Goal: Information Seeking & Learning: Learn about a topic

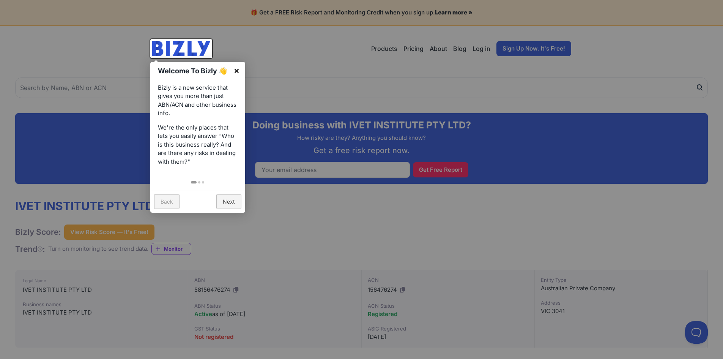
click at [235, 70] on link "×" at bounding box center [236, 70] width 17 height 17
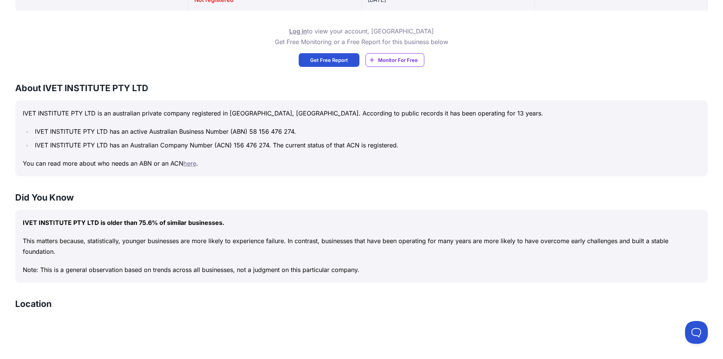
scroll to position [342, 0]
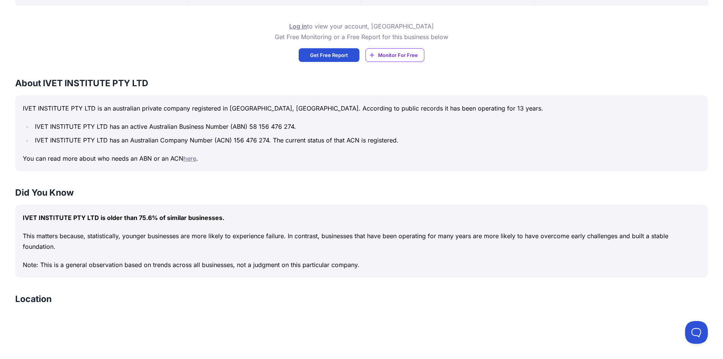
click at [162, 113] on p "IVET INSTITUTE PTY LTD is an australian private company registered in [GEOGRAPH…" at bounding box center [362, 108] width 678 height 11
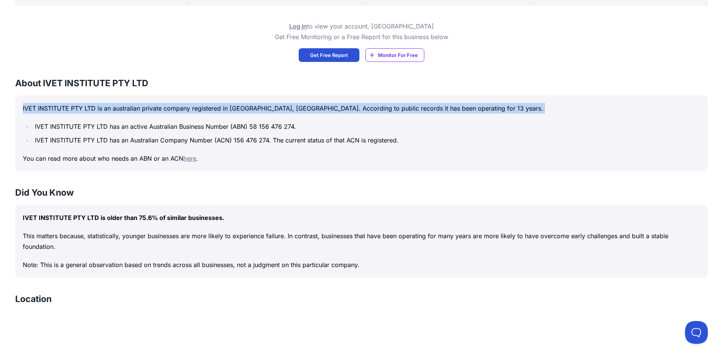
click at [162, 113] on p "IVET INSTITUTE PTY LTD is an australian private company registered in [GEOGRAPH…" at bounding box center [362, 108] width 678 height 11
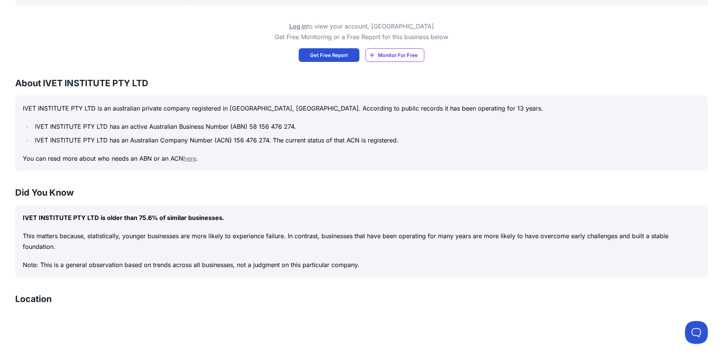
click at [167, 128] on li "IVET INSTITUTE PTY LTD has an active Australian Business Number (ABN) 58 156 47…" at bounding box center [367, 126] width 668 height 11
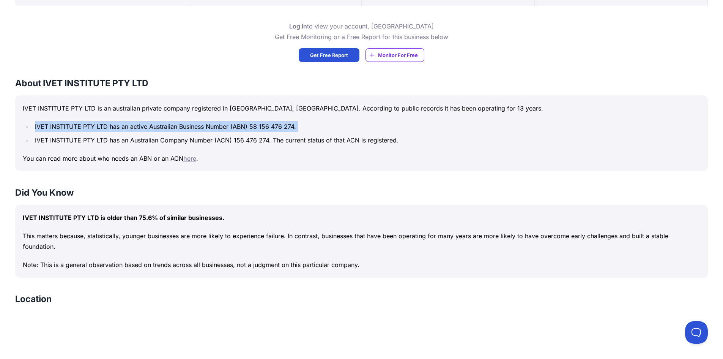
click at [167, 129] on li "IVET INSTITUTE PTY LTD has an active Australian Business Number (ABN) 58 156 47…" at bounding box center [367, 126] width 668 height 11
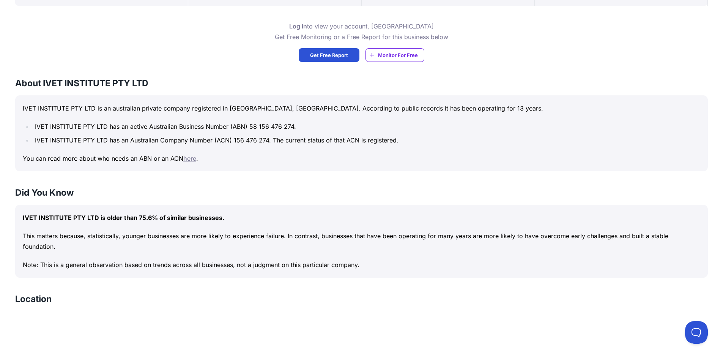
click at [127, 139] on li "IVET INSTITUTE PTY LTD has an Australian Company Number (ACN) 156 476 274. The …" at bounding box center [367, 140] width 668 height 11
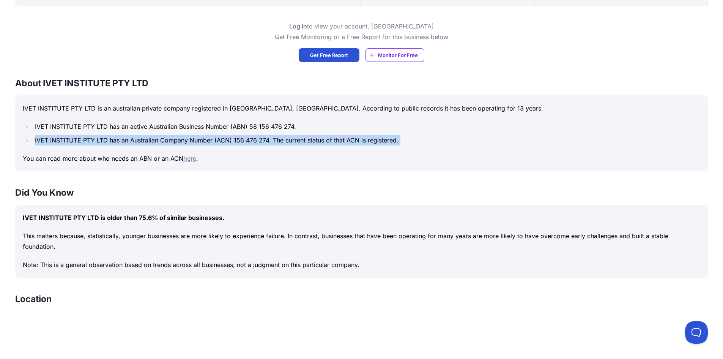
click at [127, 139] on li "IVET INSTITUTE PTY LTD has an Australian Company Number (ACN) 156 476 274. The …" at bounding box center [367, 140] width 668 height 11
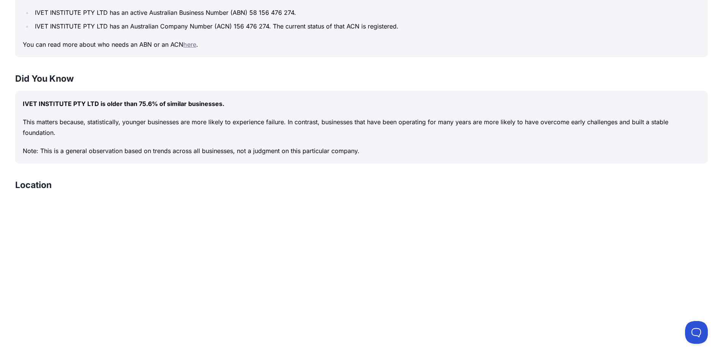
click at [132, 109] on div "IVET INSTITUTE PTY LTD is older than 75.6% of similar businesses. This matters …" at bounding box center [361, 127] width 693 height 73
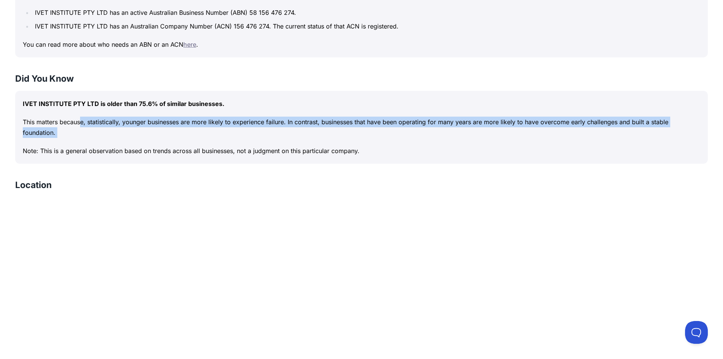
click at [132, 109] on div "IVET INSTITUTE PTY LTD is older than 75.6% of similar businesses. This matters …" at bounding box center [361, 127] width 693 height 73
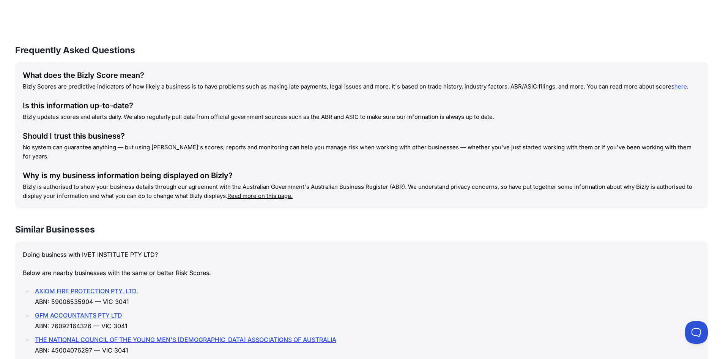
scroll to position [873, 0]
